Goal: Transaction & Acquisition: Purchase product/service

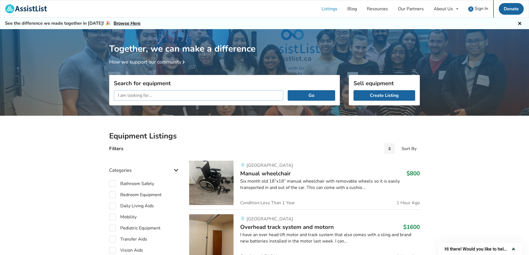
click at [167, 96] on input "text" at bounding box center [198, 95] width 169 height 11
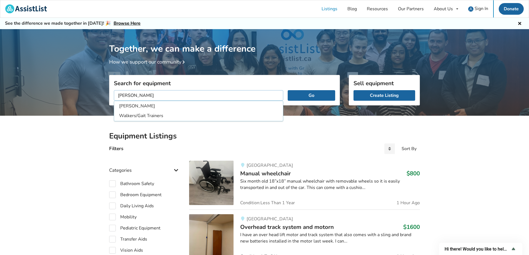
type input "walker"
click at [288, 90] on button "Go" at bounding box center [311, 95] width 47 height 11
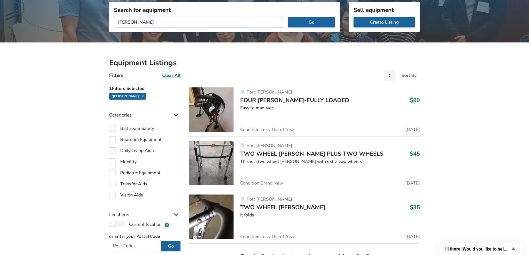
scroll to position [83, 0]
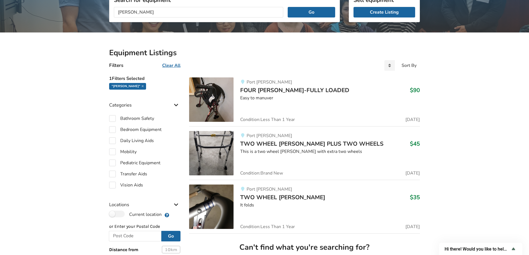
click at [263, 91] on span "FOUR [PERSON_NAME]-FULLY LOADED" at bounding box center [294, 90] width 109 height 8
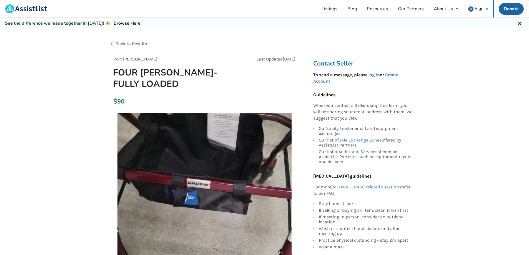
click at [120, 22] on link "Browse Here" at bounding box center [127, 23] width 27 height 6
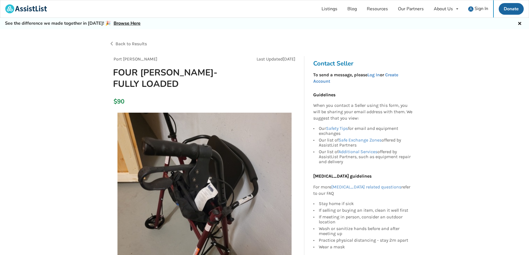
click at [122, 44] on span "Back to Results" at bounding box center [131, 43] width 31 height 5
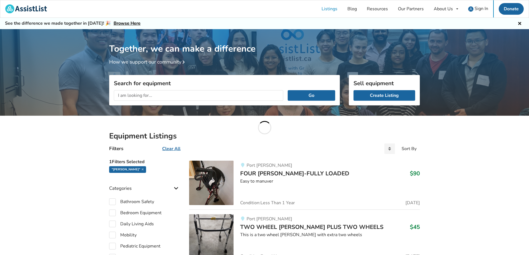
scroll to position [83, 0]
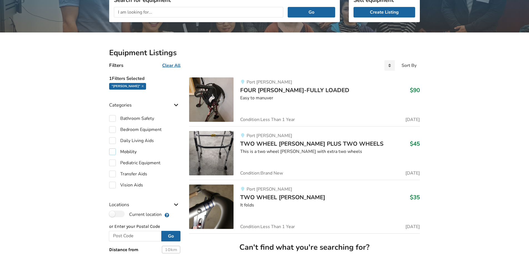
click at [114, 152] on label "Mobility" at bounding box center [122, 152] width 27 height 7
checkbox input "true"
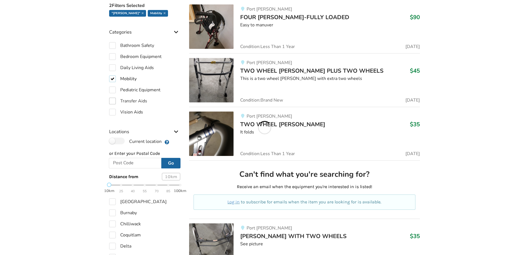
scroll to position [167, 0]
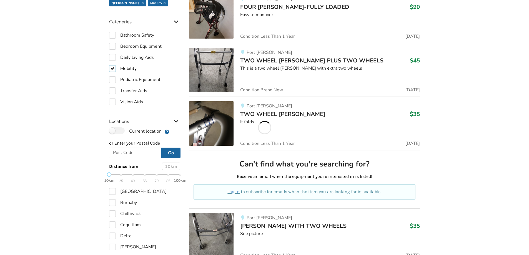
click at [121, 175] on div "10km 25 40 55 70 85 100km" at bounding box center [144, 178] width 71 height 10
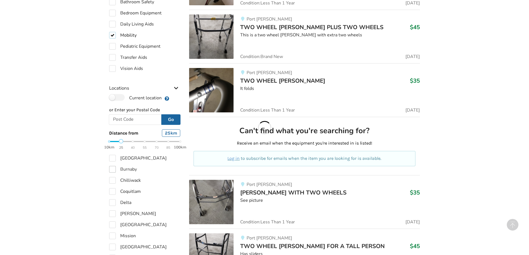
scroll to position [250, 0]
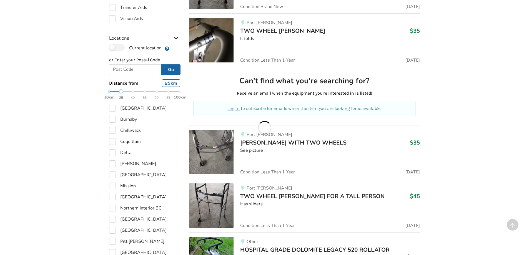
click at [112, 197] on label "[GEOGRAPHIC_DATA]" at bounding box center [137, 197] width 57 height 7
checkbox input "true"
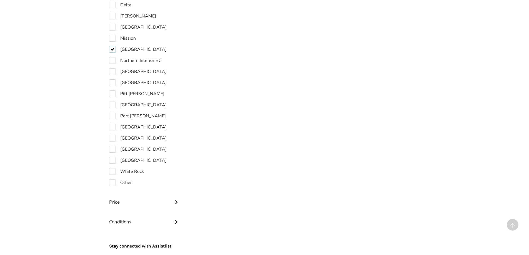
scroll to position [425, 0]
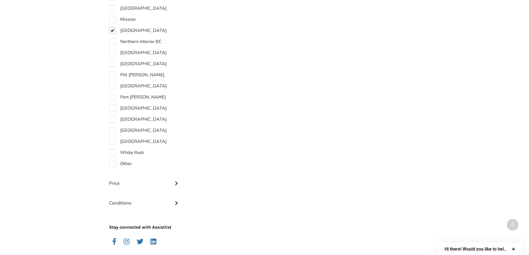
click at [175, 182] on icon at bounding box center [177, 183] width 6 height 5
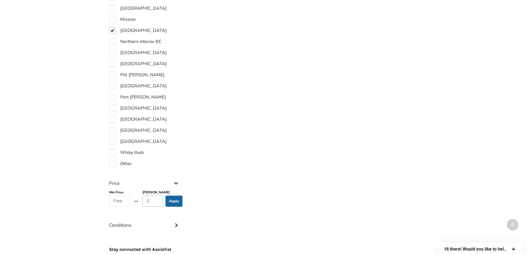
click at [148, 200] on input "text" at bounding box center [152, 201] width 21 height 11
click at [150, 200] on input "text" at bounding box center [152, 201] width 21 height 11
type input "100"
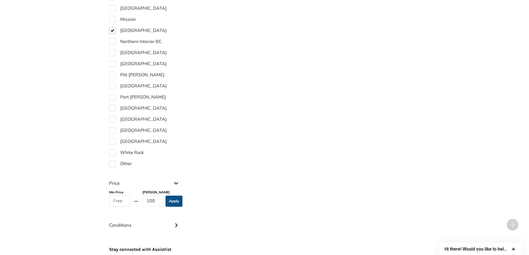
click at [170, 204] on button "Apply" at bounding box center [174, 201] width 17 height 11
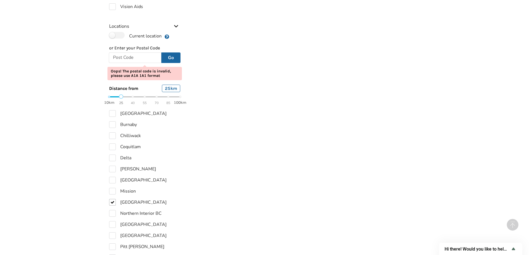
scroll to position [276, 0]
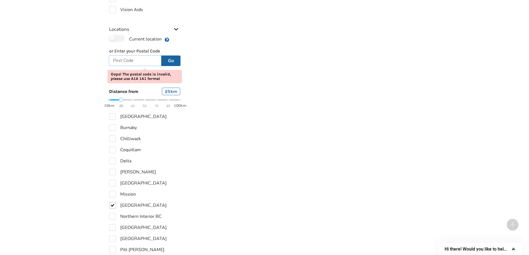
click at [121, 56] on input "text" at bounding box center [135, 61] width 52 height 11
type input "V3L 1M8"
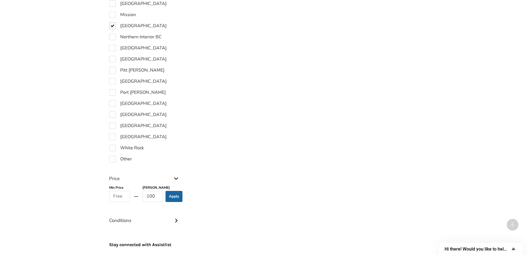
scroll to position [470, 0]
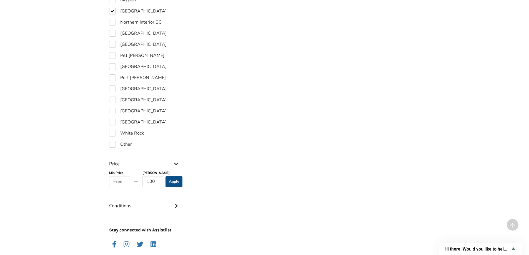
click at [177, 176] on button "Apply" at bounding box center [174, 181] width 17 height 11
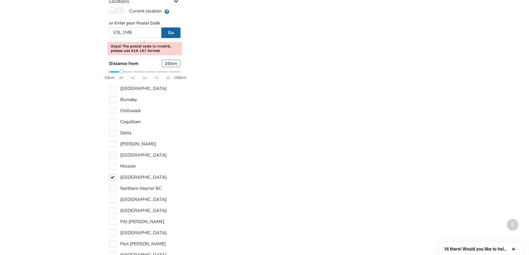
scroll to position [303, 0]
click at [112, 119] on label "Coquitlam" at bounding box center [125, 122] width 32 height 7
checkbox input "true"
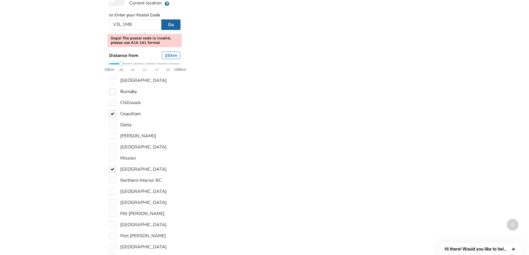
click at [113, 89] on label "Burnaby" at bounding box center [123, 91] width 28 height 7
checkbox input "true"
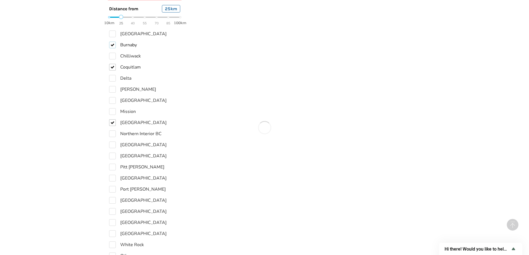
scroll to position [367, 0]
click at [113, 174] on label "[GEOGRAPHIC_DATA]" at bounding box center [137, 177] width 57 height 7
checkbox input "true"
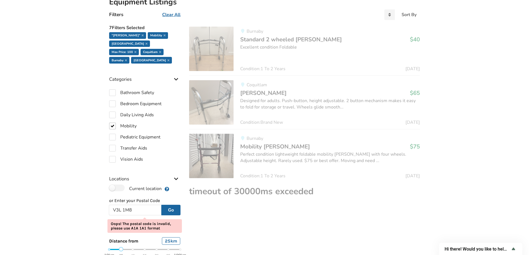
scroll to position [126, 0]
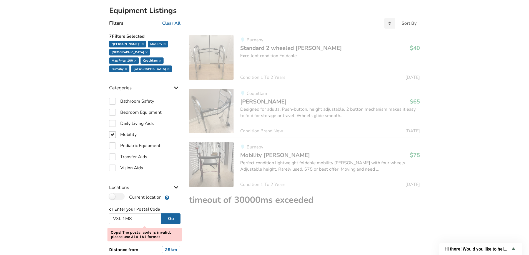
click at [209, 168] on img at bounding box center [211, 164] width 44 height 44
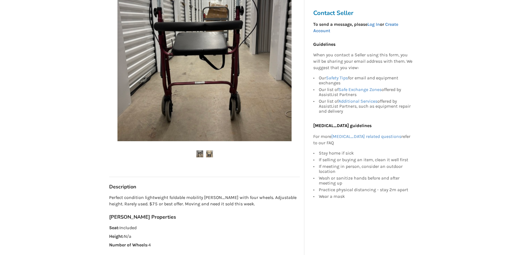
scroll to position [139, 0]
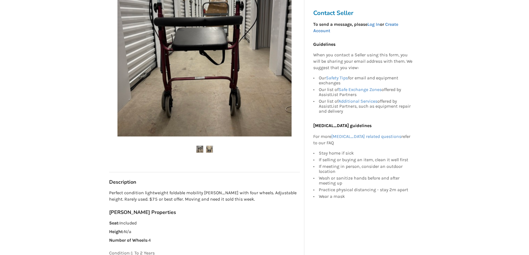
click at [208, 151] on img at bounding box center [209, 149] width 7 height 7
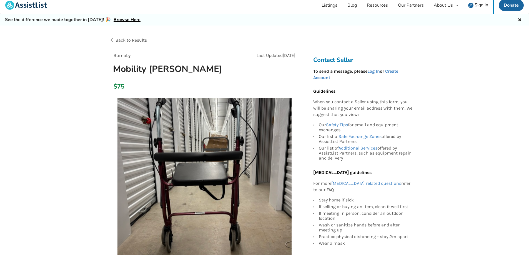
scroll to position [0, 0]
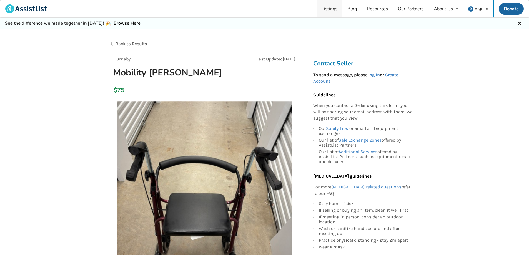
click at [334, 9] on link "Listings" at bounding box center [330, 8] width 26 height 17
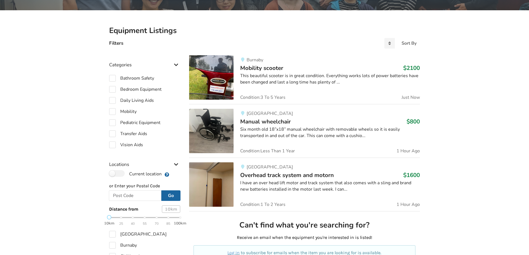
scroll to position [91, 0]
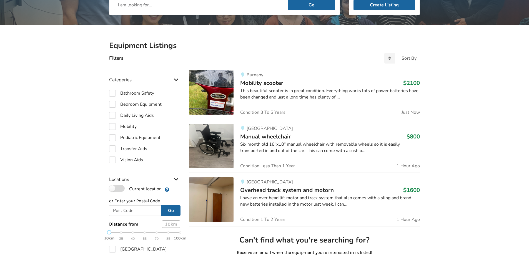
click at [124, 188] on label "Current location" at bounding box center [135, 188] width 52 height 7
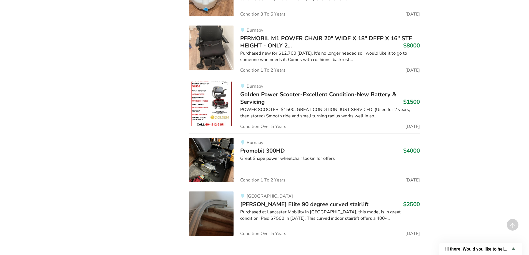
scroll to position [11778, 0]
